Goal: Task Accomplishment & Management: Manage account settings

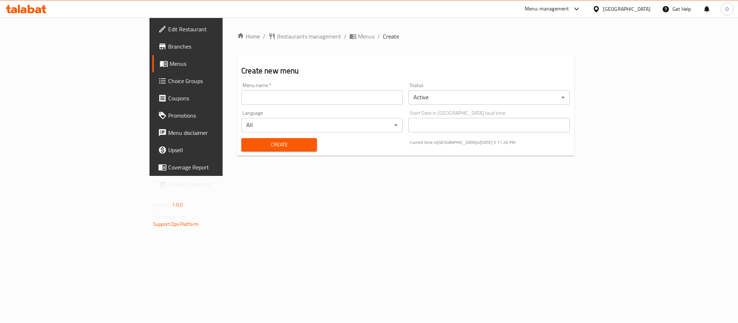
click at [256, 91] on input "text" at bounding box center [321, 97] width 161 height 14
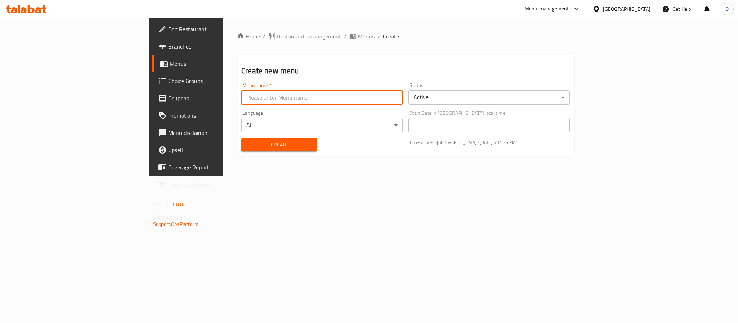
click at [260, 100] on input "text" at bounding box center [321, 97] width 161 height 14
type input "[DATE]"
click at [241, 138] on button "Create" at bounding box center [279, 144] width 76 height 13
click at [358, 36] on span "Menus" at bounding box center [366, 36] width 17 height 9
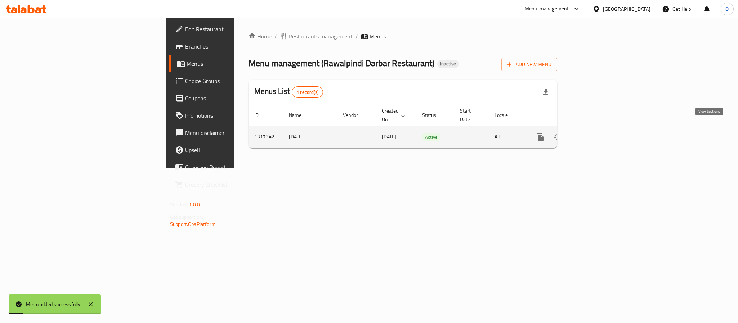
click at [601, 135] on link "enhanced table" at bounding box center [591, 137] width 17 height 17
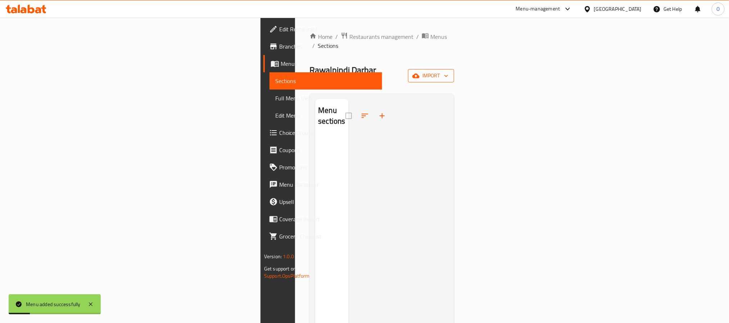
click at [449, 71] on span "import" at bounding box center [431, 75] width 35 height 9
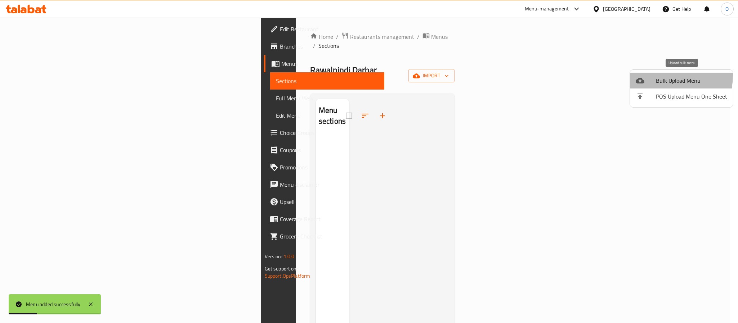
drag, startPoint x: 653, startPoint y: 75, endPoint x: 649, endPoint y: 79, distance: 5.6
click at [649, 79] on li "Bulk Upload Menu" at bounding box center [681, 81] width 103 height 16
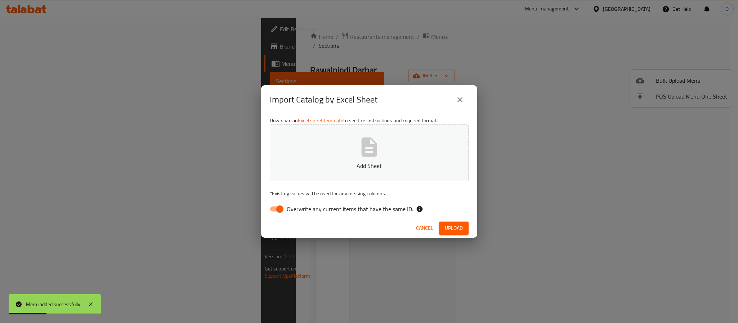
click at [277, 210] on input "Overwrite any current items that have the same ID." at bounding box center [279, 209] width 41 height 14
checkbox input "false"
drag, startPoint x: 462, startPoint y: 233, endPoint x: 395, endPoint y: 236, distance: 67.8
click at [461, 233] on span "Upload" at bounding box center [454, 228] width 18 height 9
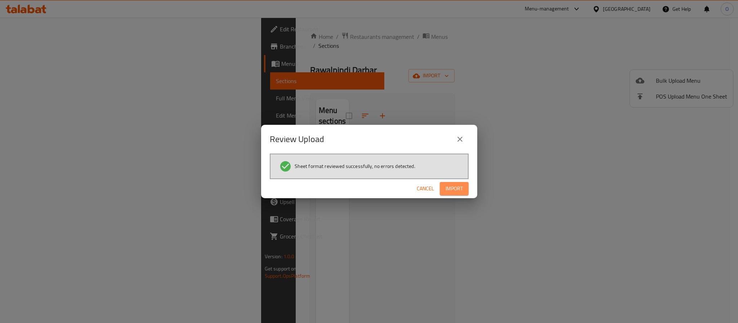
click at [464, 193] on button "Import" at bounding box center [454, 188] width 29 height 13
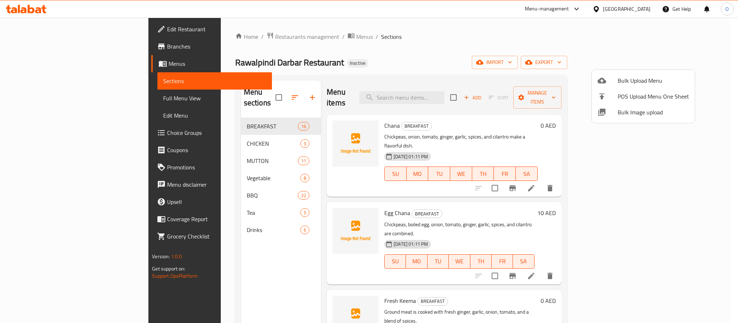
click at [37, 98] on div at bounding box center [369, 161] width 738 height 323
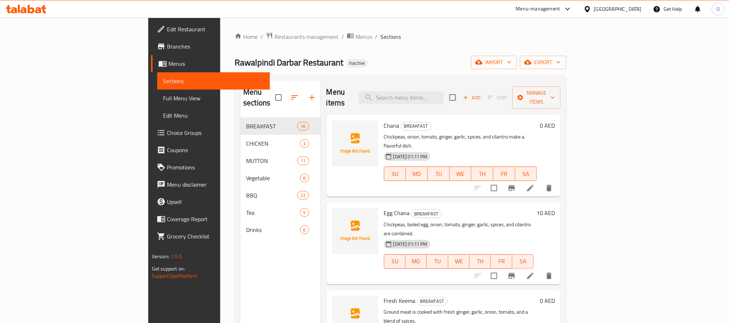
click at [163, 98] on span "Full Menu View" at bounding box center [213, 98] width 101 height 9
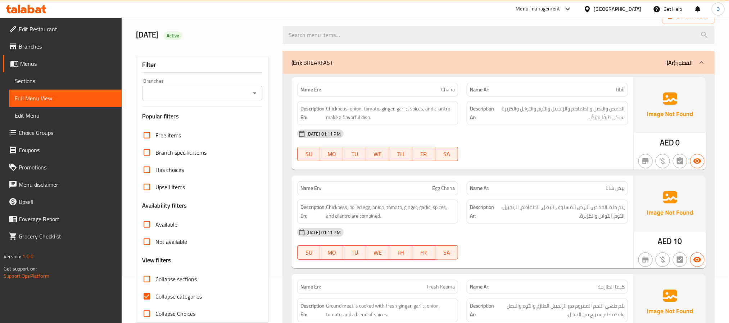
scroll to position [108, 0]
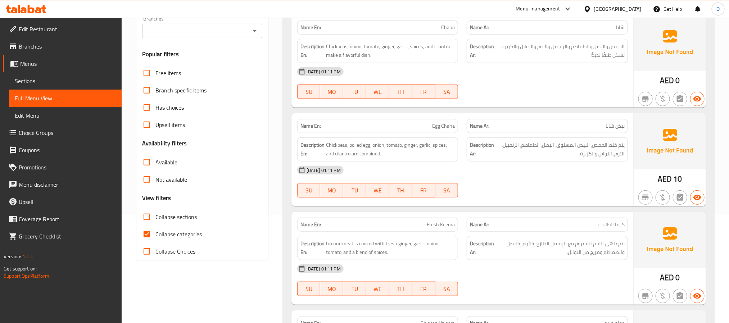
click at [165, 236] on span "Collapse categories" at bounding box center [179, 234] width 46 height 9
click at [156, 236] on input "Collapse categories" at bounding box center [146, 234] width 17 height 17
checkbox input "false"
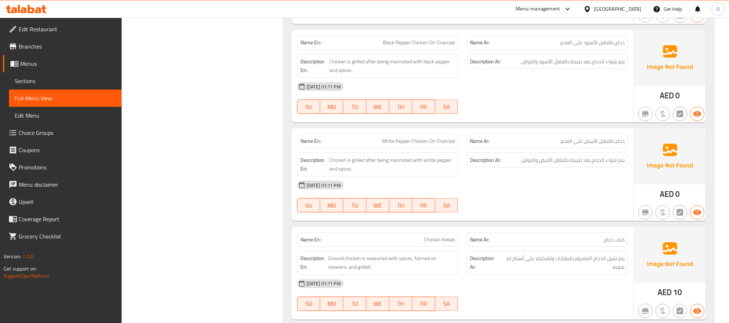
scroll to position [4840, 0]
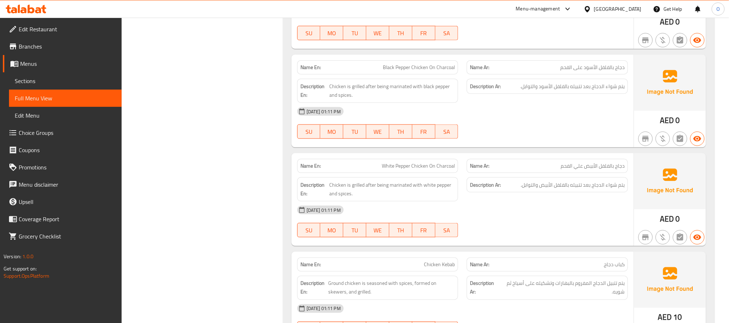
click at [542, 193] on div "Description Ar: يتم شواء الدجاج بعد تتبيله بالفلفل الأبيض والتوابل." at bounding box center [547, 184] width 161 height 15
click at [32, 81] on span "Sections" at bounding box center [65, 81] width 101 height 9
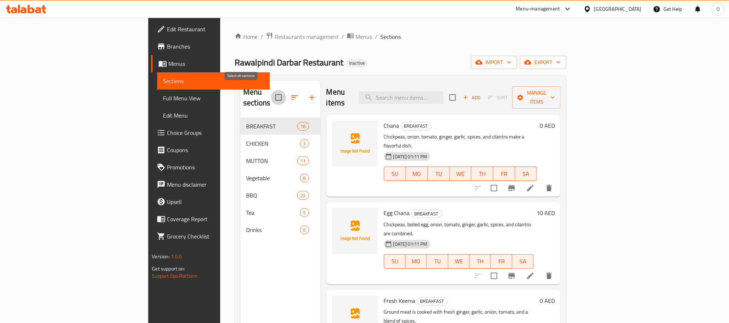
click at [271, 93] on input "checkbox" at bounding box center [278, 97] width 15 height 15
checkbox input "true"
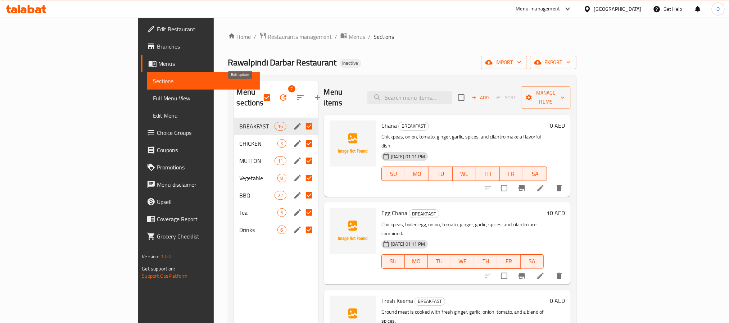
click at [275, 90] on button "button" at bounding box center [283, 97] width 17 height 17
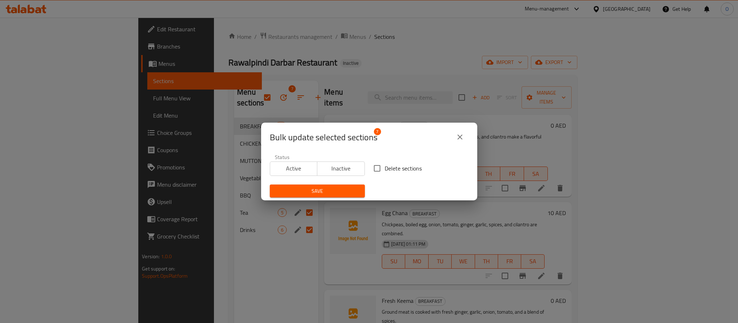
click at [371, 168] on input "Delete sections" at bounding box center [376, 168] width 15 height 15
checkbox input "true"
click at [352, 187] on span "Save" at bounding box center [317, 191] width 84 height 9
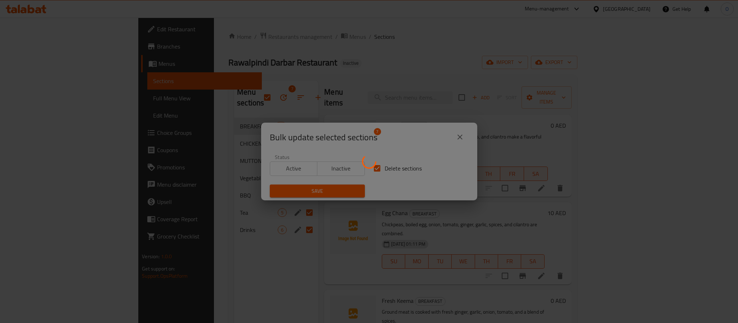
checkbox input "false"
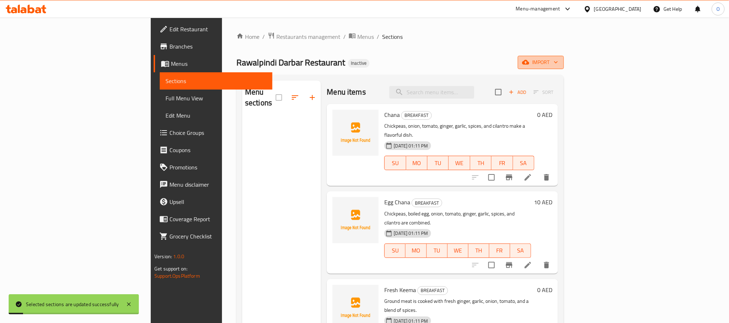
click at [558, 64] on span "import" at bounding box center [541, 62] width 35 height 9
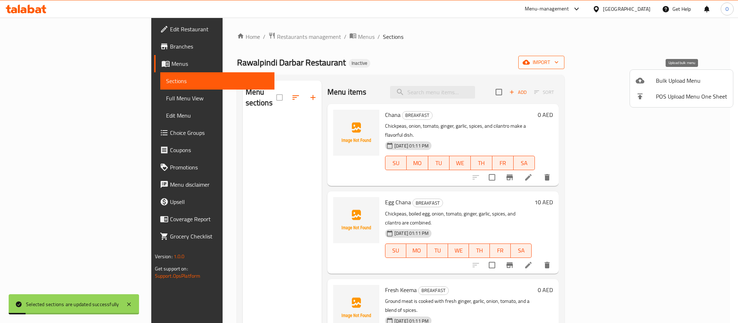
click at [653, 84] on div at bounding box center [645, 80] width 20 height 9
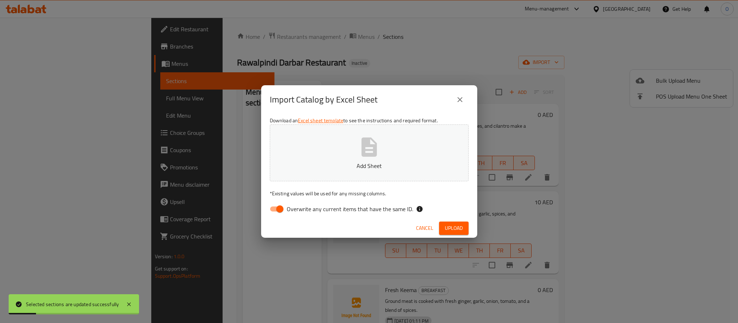
click at [276, 210] on input "Overwrite any current items that have the same ID." at bounding box center [279, 209] width 41 height 14
checkbox input "false"
click at [450, 229] on span "Upload" at bounding box center [454, 228] width 18 height 9
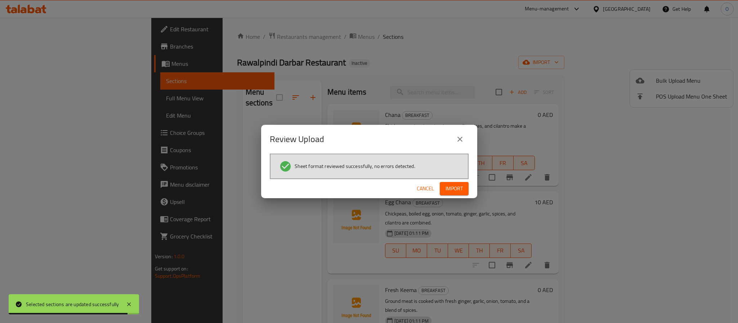
click at [450, 188] on span "Import" at bounding box center [453, 188] width 17 height 9
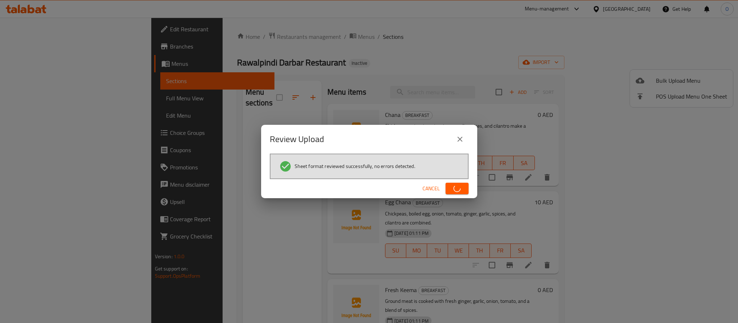
click at [451, 45] on div "Review Upload Sheet format reviewed successfully, no errors detected. Cancel" at bounding box center [369, 161] width 738 height 323
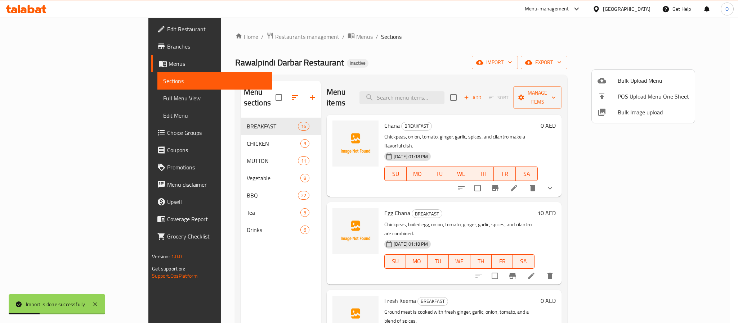
click at [694, 170] on div at bounding box center [369, 161] width 738 height 323
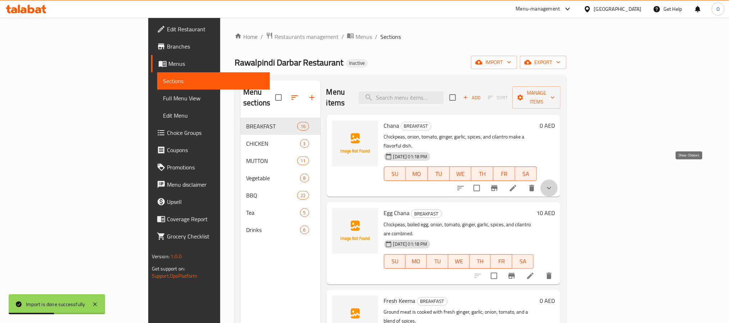
click at [554, 184] on icon "show more" at bounding box center [549, 188] width 9 height 9
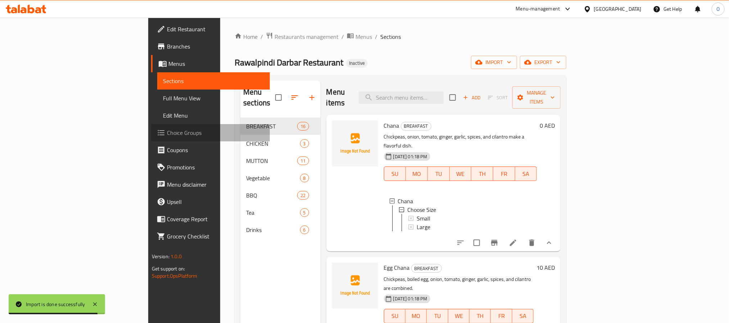
click at [167, 129] on span "Choice Groups" at bounding box center [215, 133] width 97 height 9
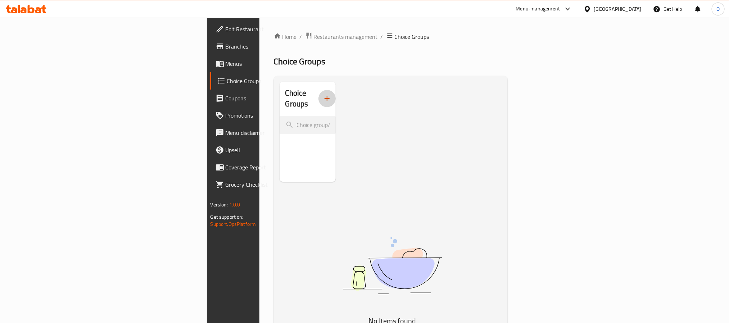
click at [323, 94] on icon "button" at bounding box center [327, 98] width 9 height 9
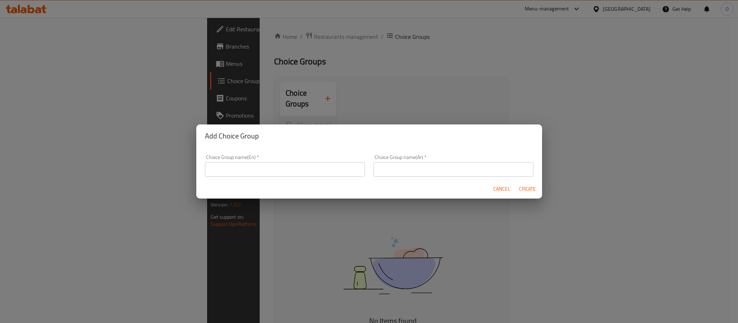
click at [274, 170] on input "text" at bounding box center [285, 169] width 160 height 14
type input "Your Choice Of :"
click at [393, 172] on input "text" at bounding box center [453, 169] width 160 height 14
type input "اختيارك من :"
click at [529, 193] on span "Create" at bounding box center [527, 189] width 17 height 9
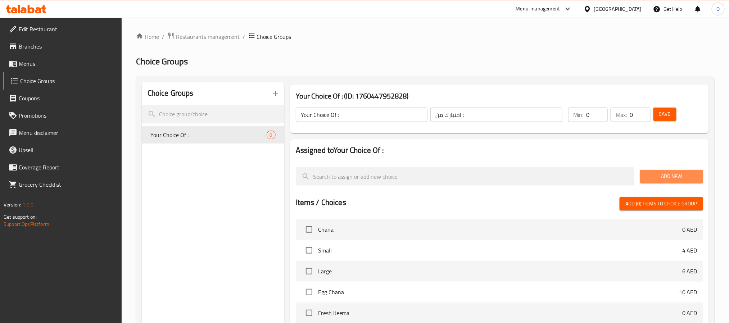
click at [656, 178] on span "Add New" at bounding box center [671, 176] width 51 height 9
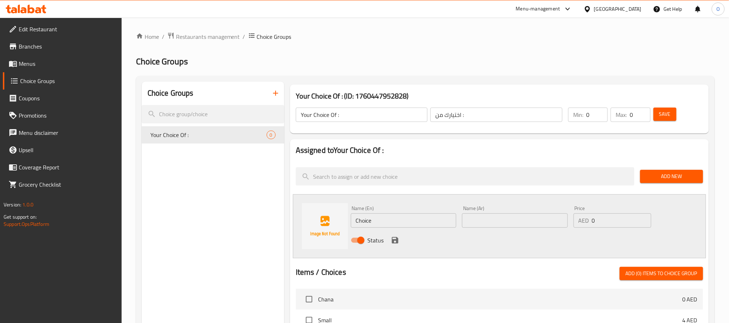
click at [405, 222] on input "Choice" at bounding box center [404, 220] width 106 height 14
paste input "icken"
type input "Chicken"
click at [505, 226] on input "text" at bounding box center [515, 220] width 106 height 14
type input "دجاج"
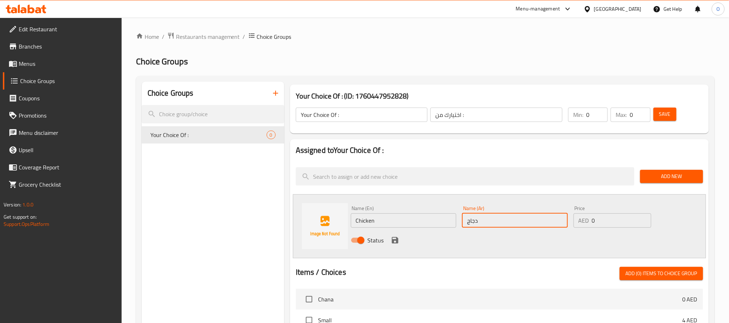
drag, startPoint x: 396, startPoint y: 241, endPoint x: 416, endPoint y: 246, distance: 20.9
click at [396, 241] on icon "save" at bounding box center [395, 240] width 9 height 9
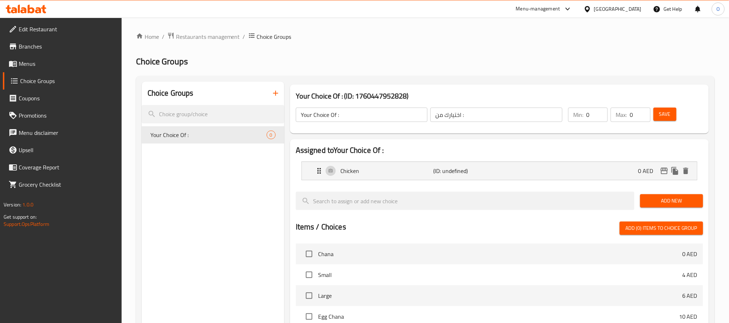
click at [654, 201] on span "Add New" at bounding box center [671, 201] width 51 height 9
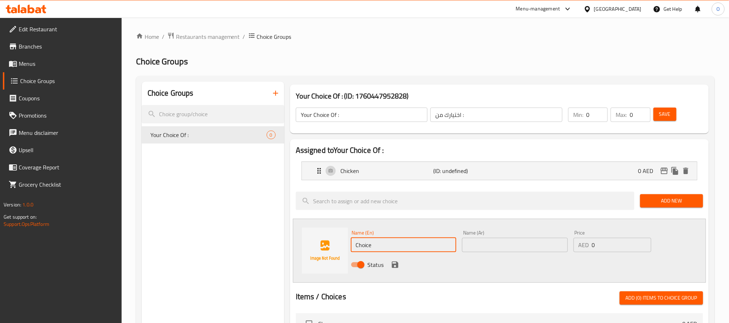
click at [408, 242] on input "Choice" at bounding box center [404, 245] width 106 height 14
paste input "goat"
type input "Goat"
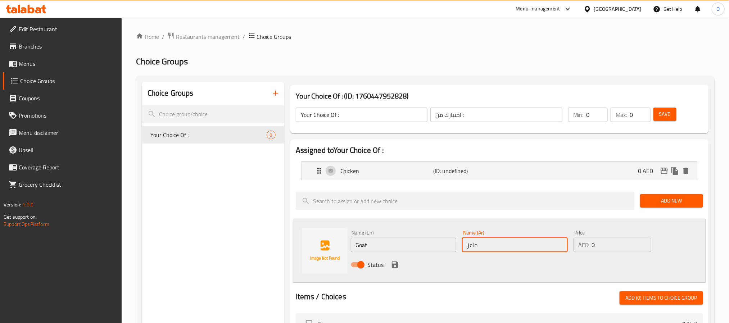
type input "ماعز"
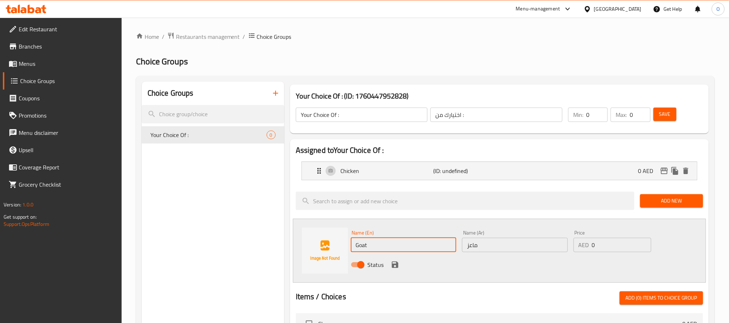
click at [427, 241] on input "Goat" at bounding box center [404, 245] width 106 height 14
type input "Goat Meat"
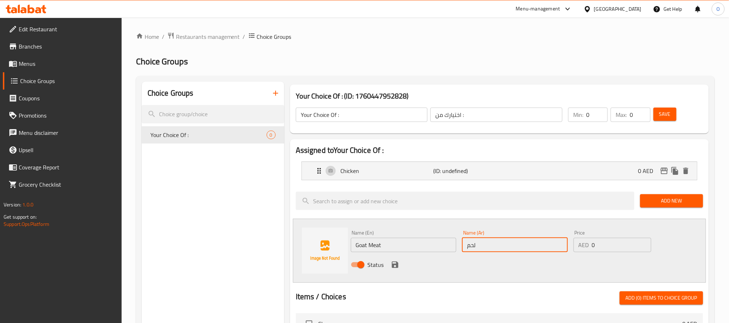
type input "لحم الماعز"
drag, startPoint x: 592, startPoint y: 120, endPoint x: 577, endPoint y: 121, distance: 15.5
click at [577, 121] on div "Min: 0 ​" at bounding box center [588, 115] width 40 height 14
type input "1"
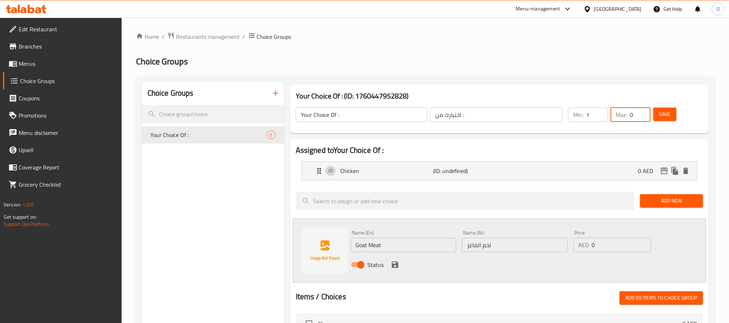
drag, startPoint x: 637, startPoint y: 116, endPoint x: 583, endPoint y: 126, distance: 54.2
click at [595, 122] on div "Min: 1 ​ Max: 0 ​" at bounding box center [610, 115] width 88 height 20
type input "1"
click at [396, 267] on icon "save" at bounding box center [395, 265] width 6 height 6
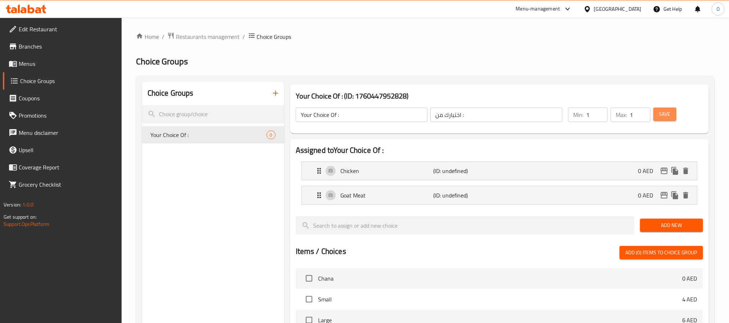
click at [662, 117] on span "Save" at bounding box center [666, 114] width 12 height 9
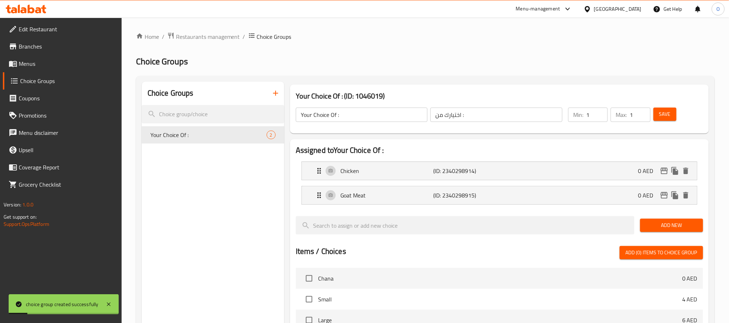
click at [320, 59] on h2 "Choice Groups" at bounding box center [425, 62] width 579 height 12
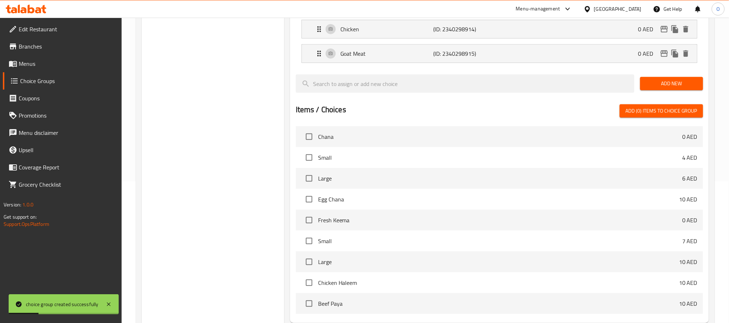
scroll to position [215, 0]
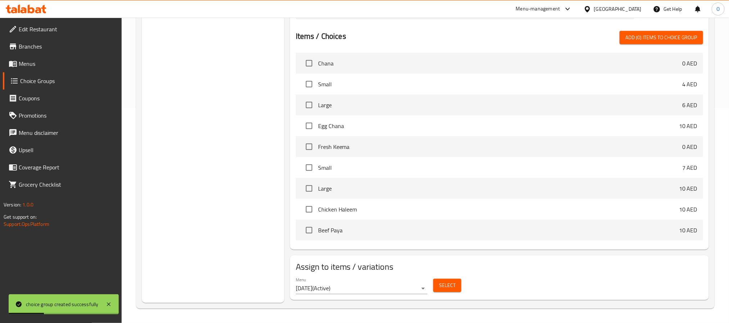
click at [446, 287] on span "Select" at bounding box center [447, 285] width 17 height 9
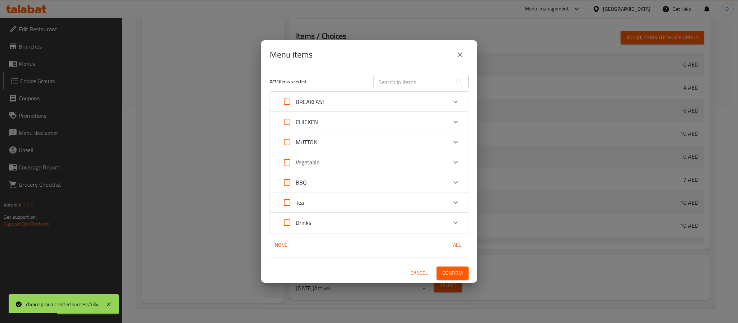
click at [413, 76] on input "text" at bounding box center [412, 82] width 78 height 14
paste input "White Karahi"
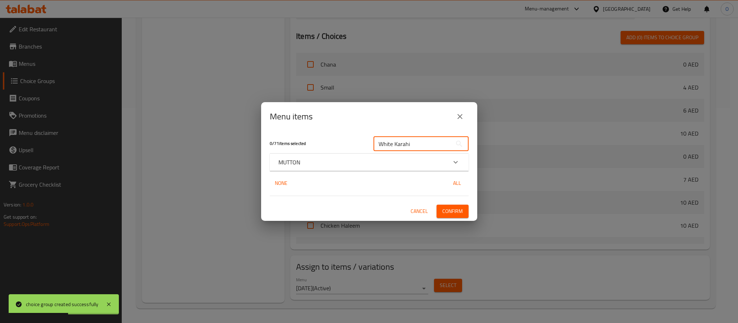
type input "White Karahi"
click at [327, 165] on div "MUTTON" at bounding box center [362, 162] width 168 height 9
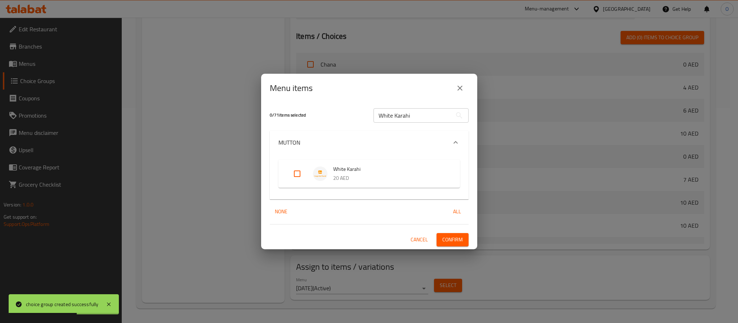
click at [302, 175] on input "Expand" at bounding box center [296, 173] width 17 height 17
checkbox input "true"
click at [449, 246] on button "Confirm" at bounding box center [452, 239] width 32 height 13
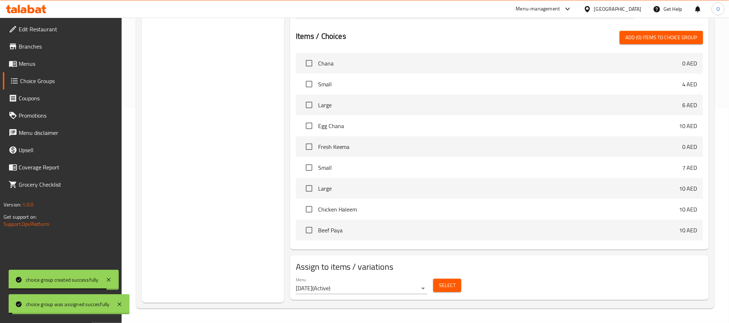
drag, startPoint x: 28, startPoint y: 65, endPoint x: 37, endPoint y: 66, distance: 9.1
click at [28, 64] on span "Menus" at bounding box center [67, 63] width 97 height 9
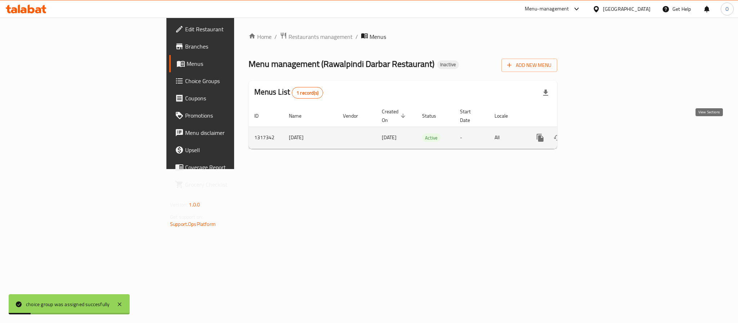
click at [601, 129] on link "enhanced table" at bounding box center [591, 137] width 17 height 17
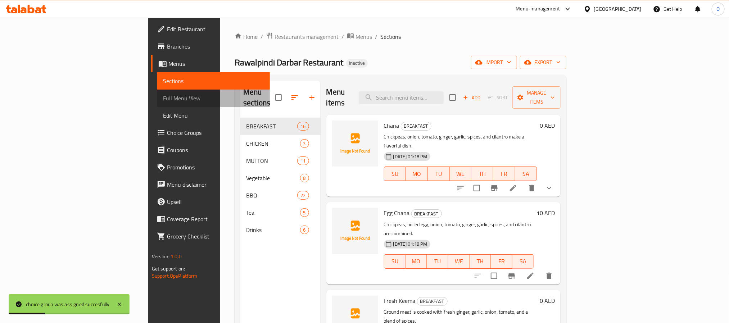
click at [163, 101] on span "Full Menu View" at bounding box center [213, 98] width 101 height 9
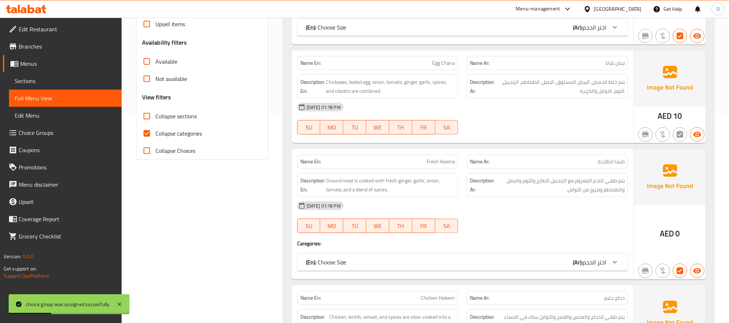
scroll to position [216, 0]
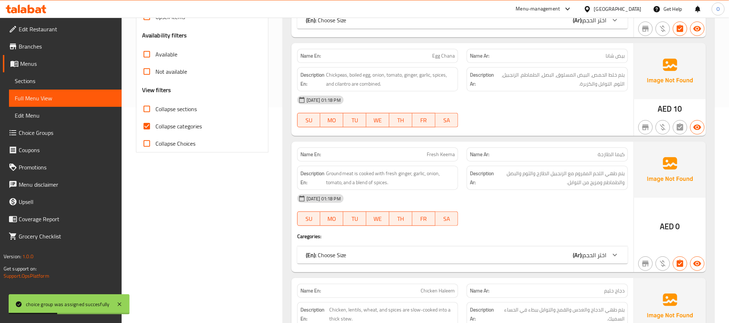
click at [184, 125] on span "Collapse categories" at bounding box center [179, 126] width 46 height 9
click at [156, 125] on input "Collapse categories" at bounding box center [146, 126] width 17 height 17
checkbox input "false"
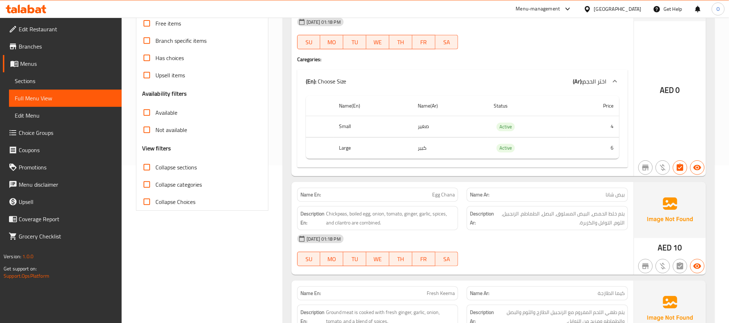
scroll to position [0, 0]
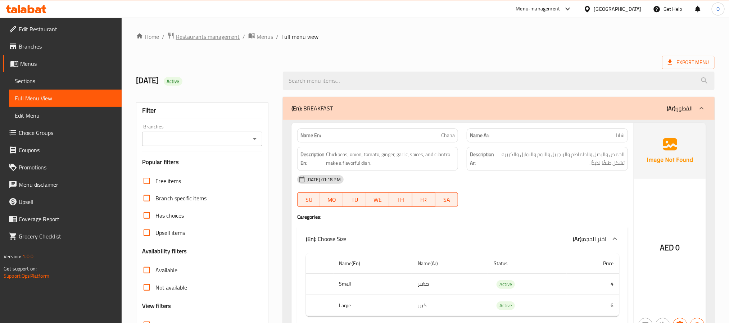
click at [224, 34] on span "Restaurants management" at bounding box center [208, 36] width 64 height 9
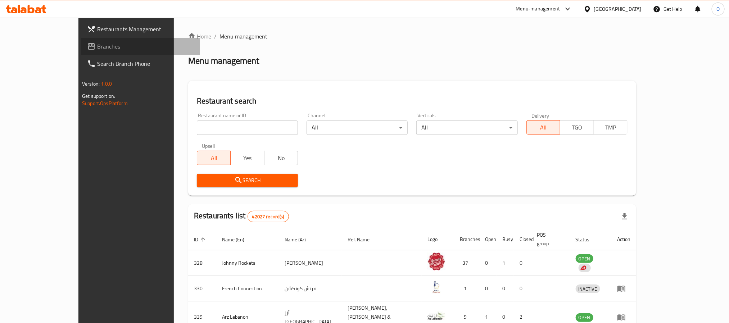
click at [97, 48] on span "Branches" at bounding box center [145, 46] width 97 height 9
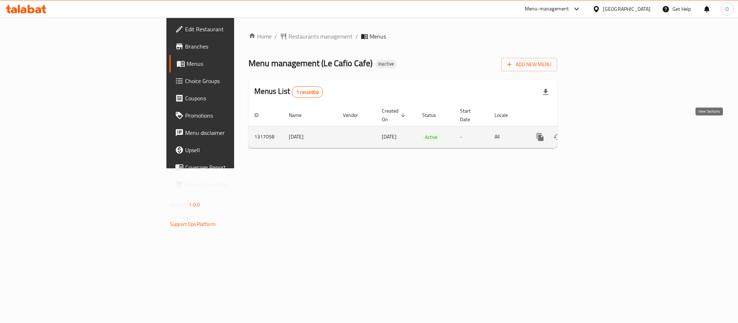
click at [596, 133] on icon "enhanced table" at bounding box center [592, 137] width 9 height 9
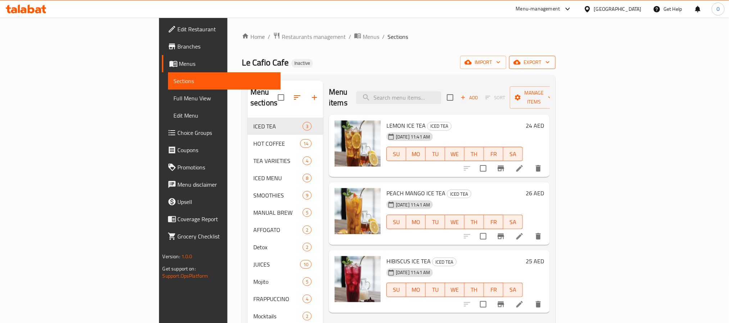
click at [550, 65] on span "export" at bounding box center [532, 62] width 35 height 9
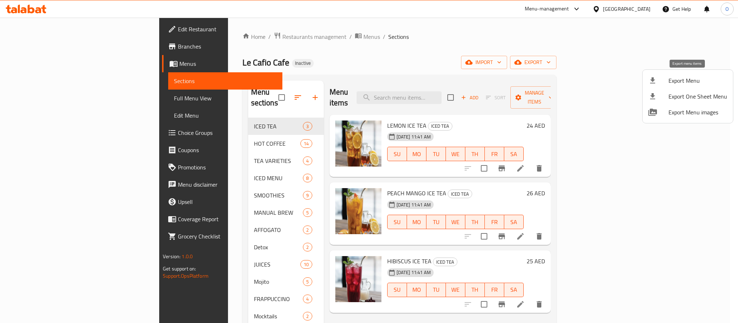
click at [677, 84] on span "Export Menu" at bounding box center [697, 80] width 59 height 9
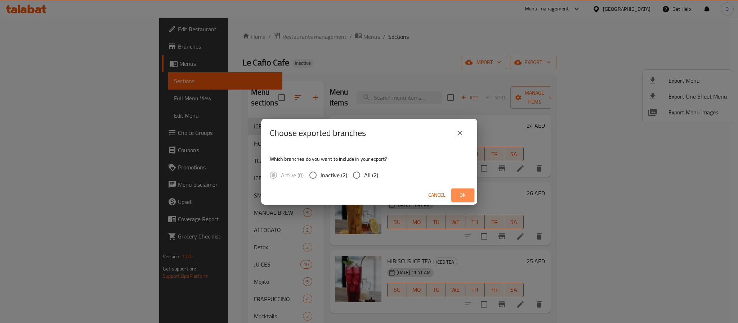
click at [464, 197] on span "Ok" at bounding box center [463, 195] width 12 height 9
